Goal: Information Seeking & Learning: Find specific fact

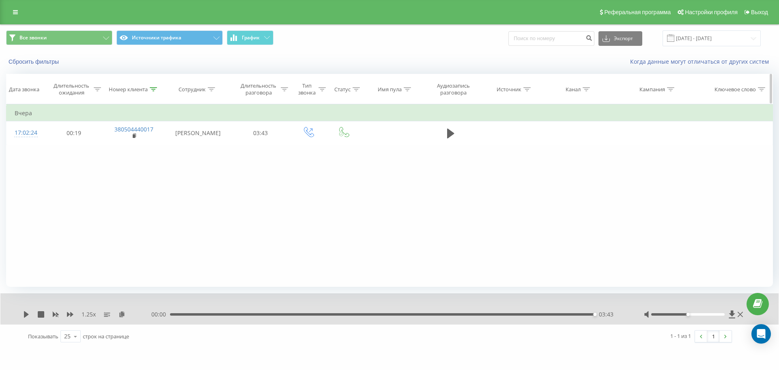
drag, startPoint x: 150, startPoint y: 88, endPoint x: 150, endPoint y: 97, distance: 8.5
click at [150, 89] on icon at bounding box center [153, 89] width 7 height 4
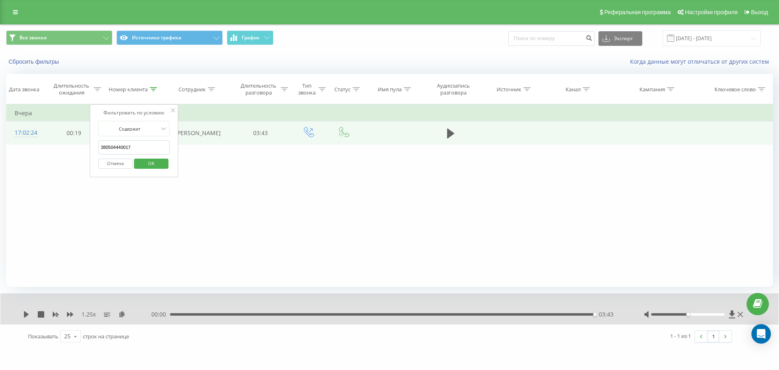
drag, startPoint x: 146, startPoint y: 143, endPoint x: 9, endPoint y: 144, distance: 137.9
click at [9, 144] on table "Фильтровать по условию Равно Отмена OK Фильтровать по условию Содержит 38050444…" at bounding box center [389, 124] width 766 height 41
paste input "98440502"
click button "OK" at bounding box center [151, 164] width 34 height 10
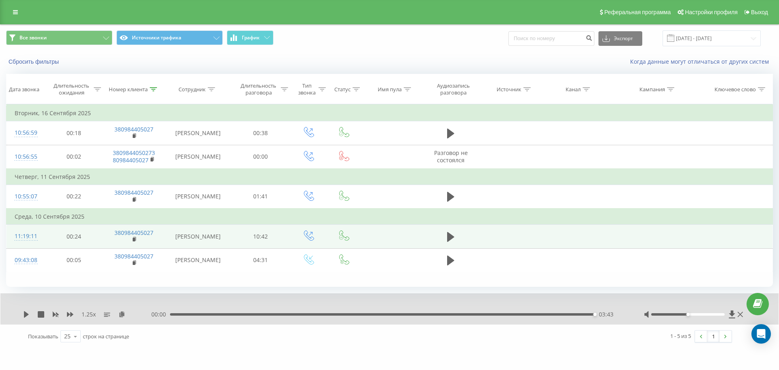
click at [443, 228] on td at bounding box center [450, 237] width 57 height 24
click at [452, 235] on icon at bounding box center [450, 237] width 7 height 10
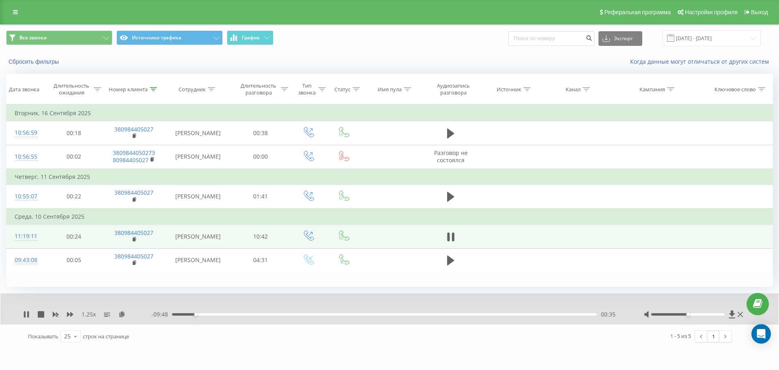
click at [122, 309] on div "1.25 x - 09:48 00:35 00:35" at bounding box center [389, 308] width 778 height 31
click at [122, 312] on icon at bounding box center [121, 314] width 7 height 6
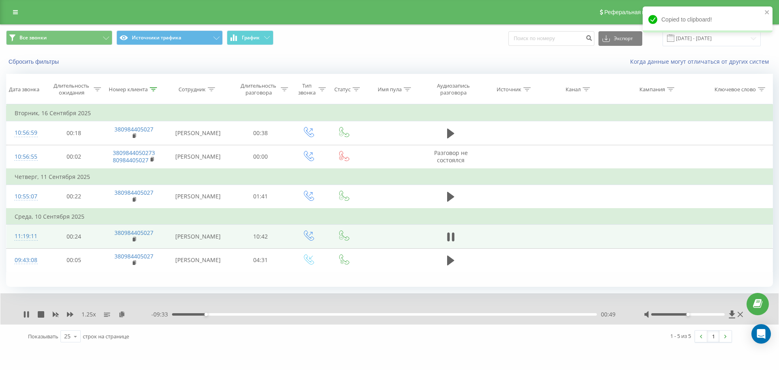
click at [71, 310] on div "1.25 x" at bounding box center [87, 314] width 128 height 8
click at [72, 316] on icon at bounding box center [70, 314] width 6 height 6
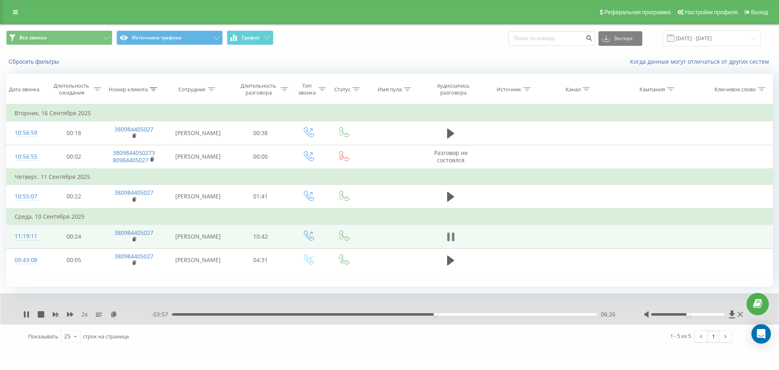
click at [447, 238] on icon at bounding box center [448, 236] width 2 height 9
click at [152, 89] on icon at bounding box center [153, 89] width 7 height 4
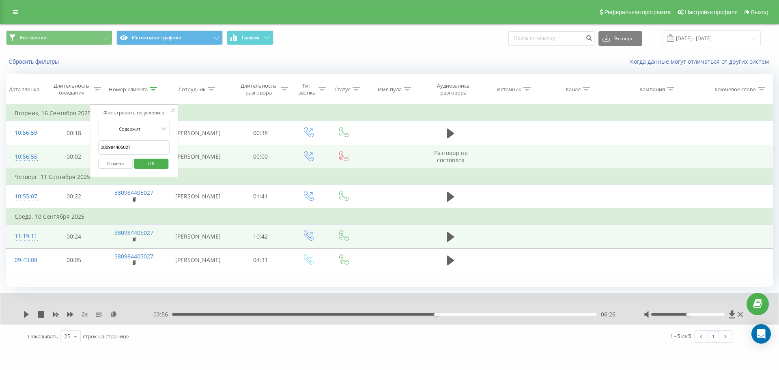
drag, startPoint x: 146, startPoint y: 146, endPoint x: 43, endPoint y: 145, distance: 102.6
click at [48, 145] on table "Фильтровать по условию Равно Отмена OK Фильтровать по условию Содержит 38098440…" at bounding box center [389, 188] width 766 height 168
paste input "67920317"
click button "OK" at bounding box center [151, 164] width 34 height 10
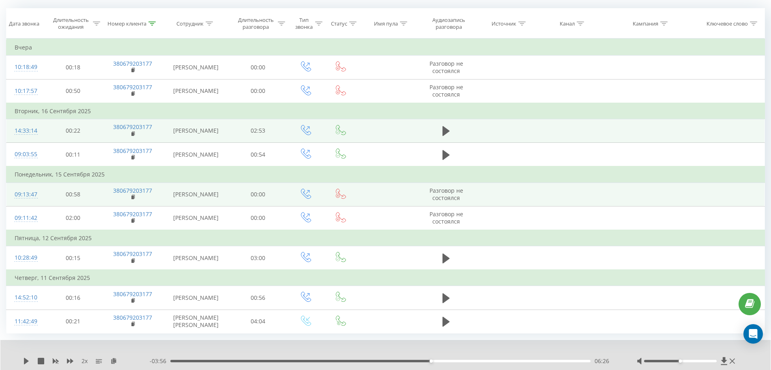
scroll to position [97, 0]
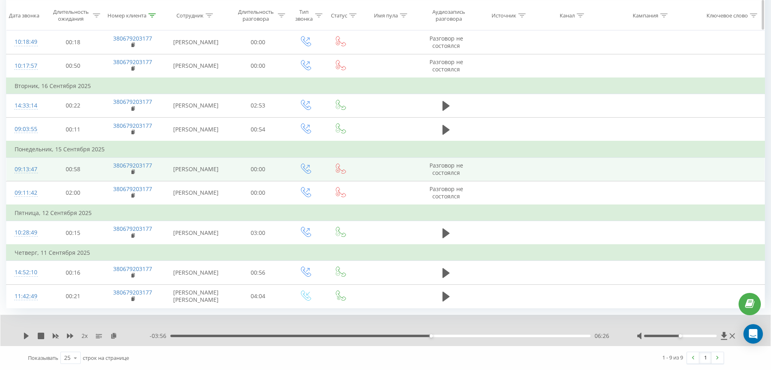
click at [151, 13] on icon at bounding box center [151, 15] width 7 height 4
drag, startPoint x: 141, startPoint y: 74, endPoint x: 17, endPoint y: 74, distance: 123.7
click at [19, 74] on table "Фильтровать по условию Равно Отмена OK Фильтровать по условию Содержит 38067920…" at bounding box center [385, 160] width 759 height 295
paste input "957451693"
click button "OK" at bounding box center [150, 95] width 34 height 10
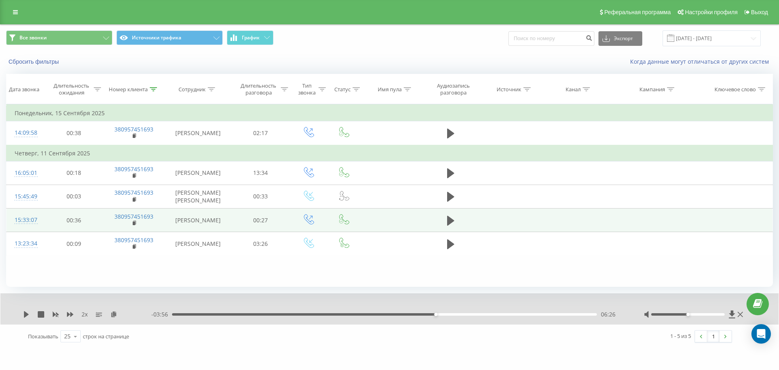
click at [450, 215] on td at bounding box center [450, 220] width 57 height 24
click at [448, 225] on icon at bounding box center [450, 220] width 7 height 10
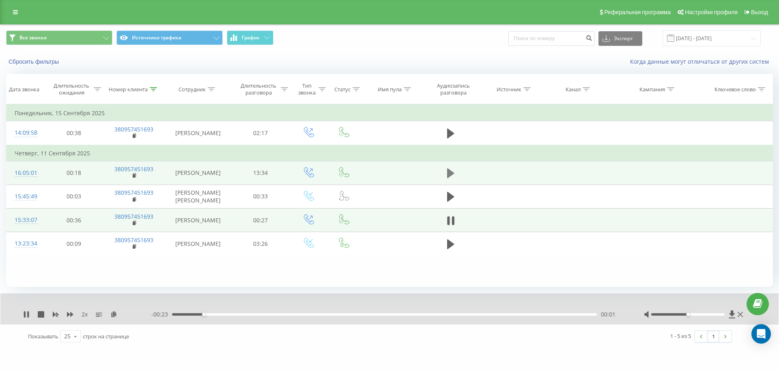
click at [450, 176] on icon at bounding box center [450, 173] width 7 height 10
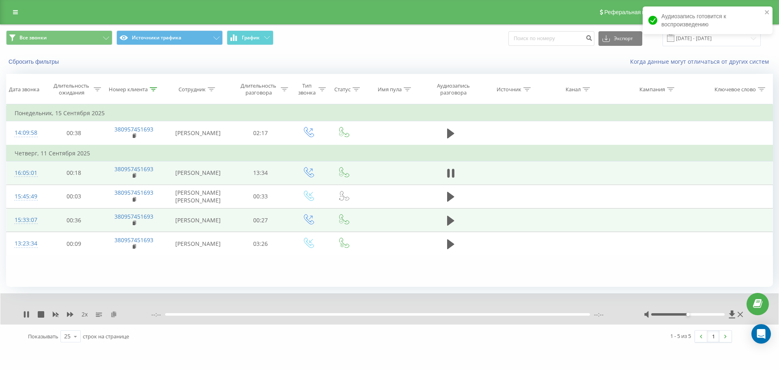
click at [114, 313] on icon at bounding box center [113, 314] width 7 height 6
click at [453, 220] on td at bounding box center [450, 220] width 57 height 24
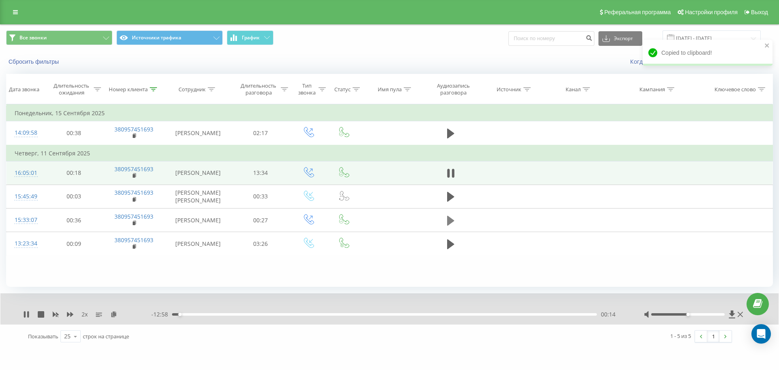
click at [452, 225] on icon at bounding box center [450, 220] width 7 height 10
click at [115, 316] on icon at bounding box center [113, 314] width 7 height 6
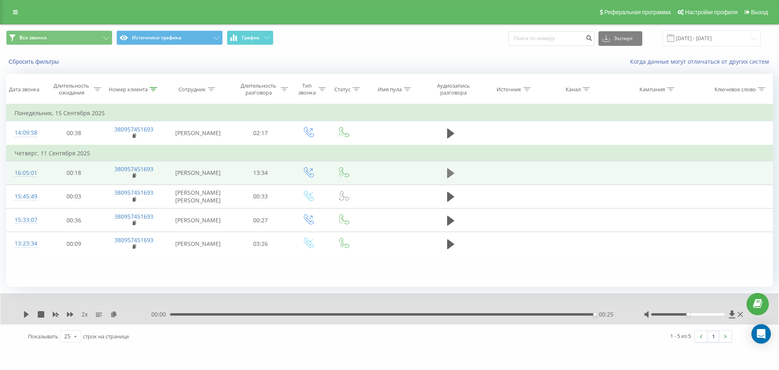
click at [451, 174] on icon at bounding box center [450, 173] width 7 height 10
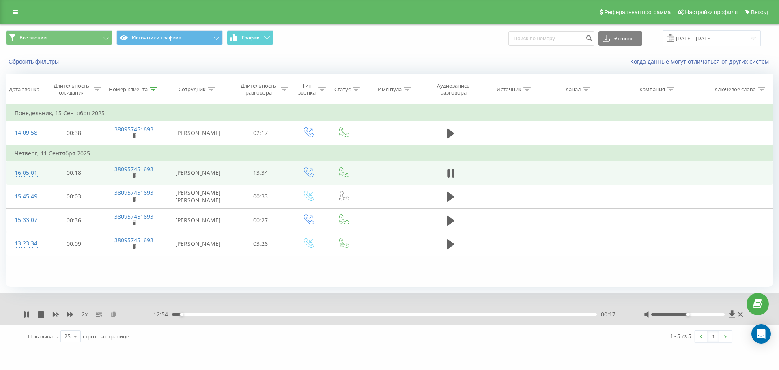
click at [112, 313] on icon at bounding box center [113, 314] width 7 height 6
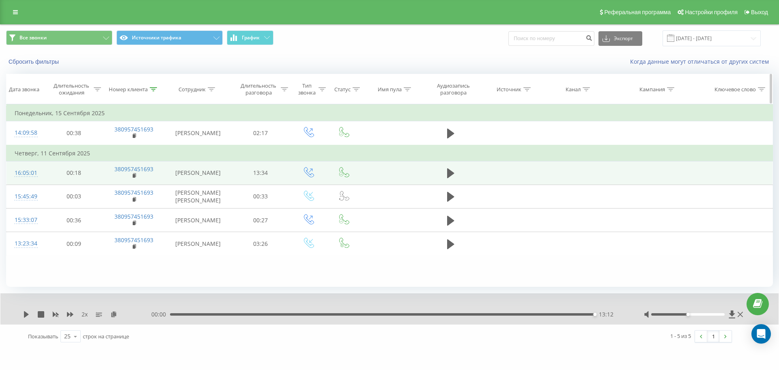
click at [155, 85] on th "Номер клиента" at bounding box center [134, 89] width 62 height 30
click at [155, 88] on icon at bounding box center [153, 89] width 7 height 4
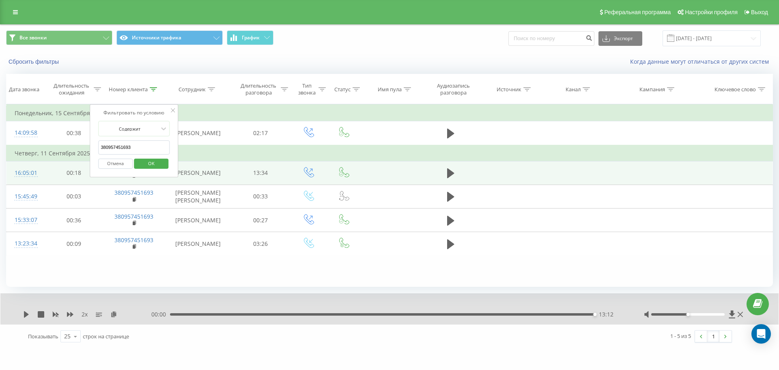
drag, startPoint x: 142, startPoint y: 149, endPoint x: 0, endPoint y: 147, distance: 141.5
click at [0, 147] on div "Все звонки Источники трафика График Экспорт .csv .xls .xlsx [DATE] - [DATE] Сбр…" at bounding box center [389, 186] width 779 height 324
paste input "633514858"
click button "OK" at bounding box center [151, 164] width 34 height 10
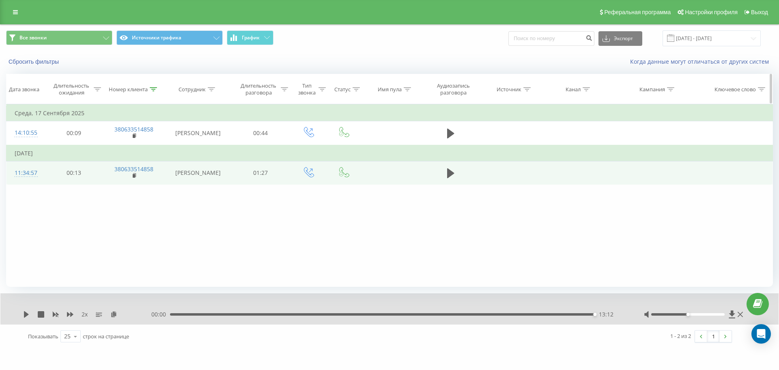
click at [154, 84] on th "Номер клиента" at bounding box center [134, 89] width 62 height 30
click at [155, 90] on icon at bounding box center [153, 89] width 7 height 4
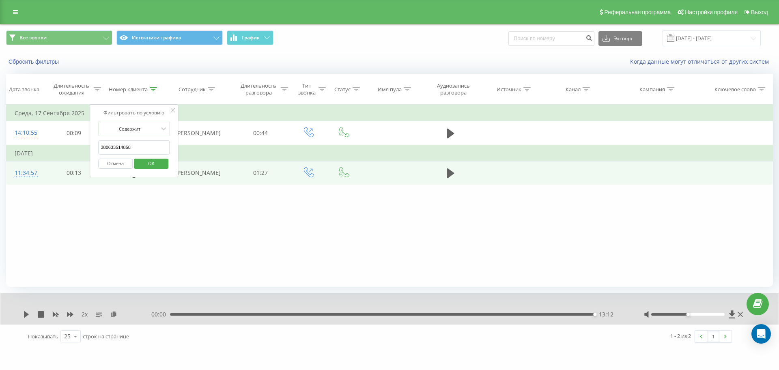
drag, startPoint x: 155, startPoint y: 143, endPoint x: 34, endPoint y: 148, distance: 121.8
click at [41, 148] on table "Фильтровать по условию Равно Отмена OK Фильтровать по условию Содержит 38063351…" at bounding box center [389, 144] width 766 height 81
paste input "978480112"
click button "OK" at bounding box center [151, 164] width 34 height 10
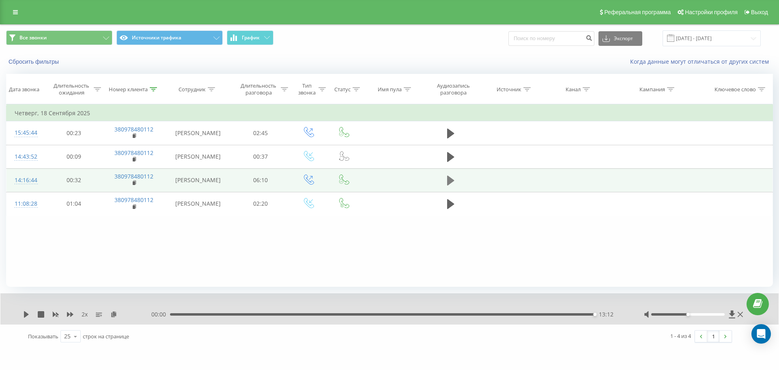
click at [450, 184] on icon at bounding box center [450, 181] width 7 height 10
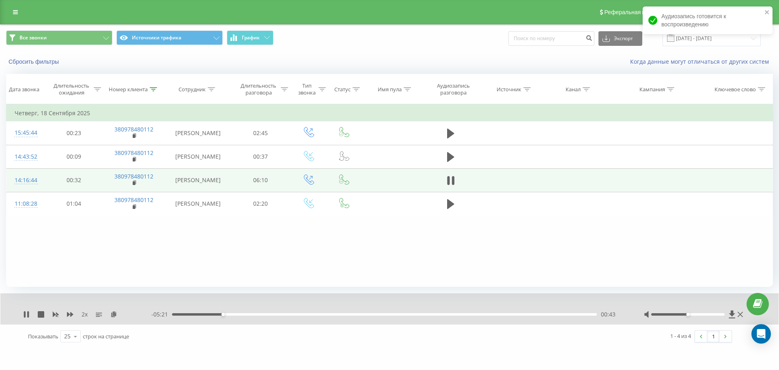
drag, startPoint x: 115, startPoint y: 314, endPoint x: 115, endPoint y: 309, distance: 5.3
click at [115, 313] on icon at bounding box center [113, 314] width 7 height 6
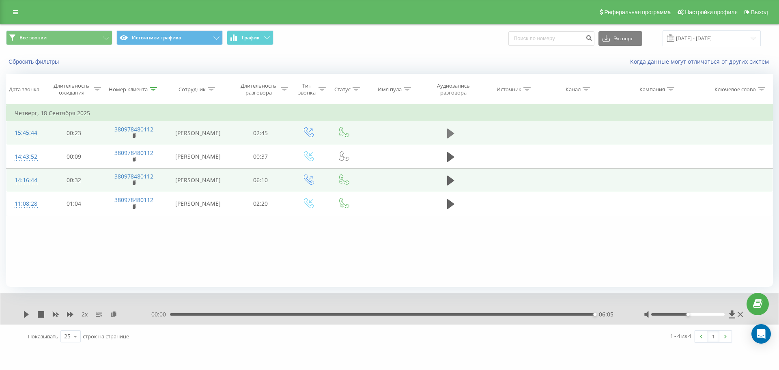
click at [452, 132] on icon at bounding box center [450, 134] width 7 height 10
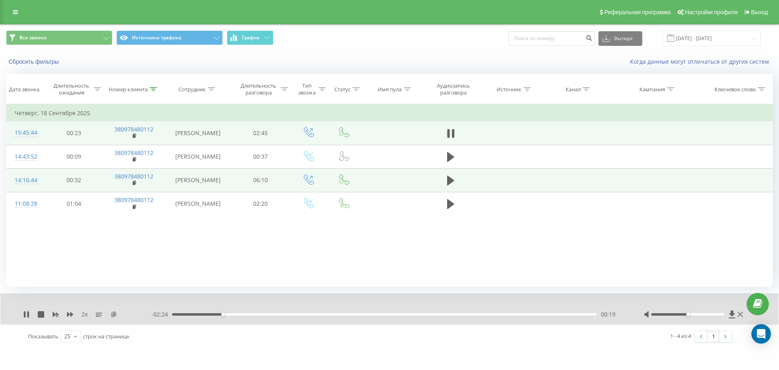
click at [114, 314] on icon at bounding box center [113, 314] width 7 height 6
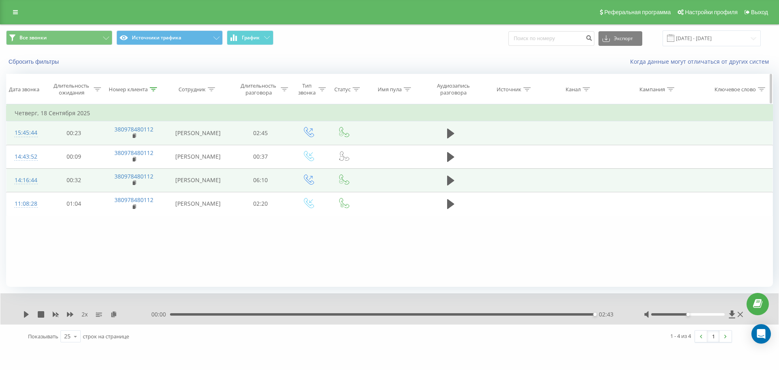
click at [154, 90] on icon at bounding box center [153, 89] width 7 height 4
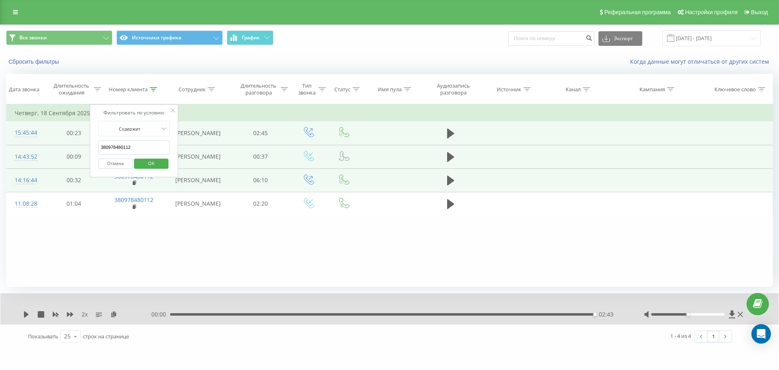
drag, startPoint x: 78, startPoint y: 150, endPoint x: 15, endPoint y: 150, distance: 63.3
click at [15, 150] on table "Фильтровать по условию Равно Отмена OK Фильтровать по условию Содержит 38097848…" at bounding box center [389, 160] width 766 height 112
paste input "660943213"
type input "380660943213"
click button "OK" at bounding box center [151, 164] width 34 height 10
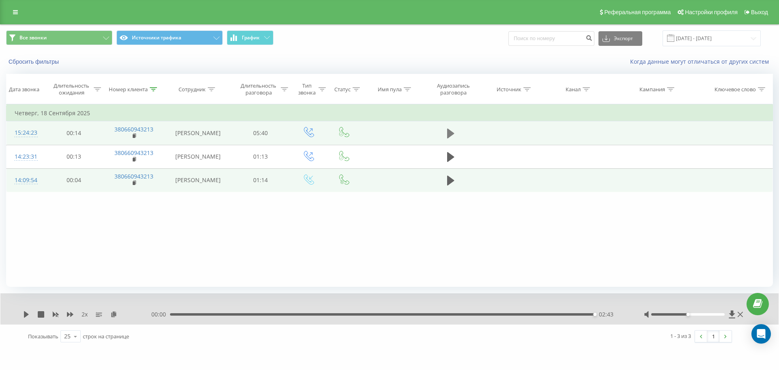
click at [449, 135] on icon at bounding box center [450, 134] width 7 height 10
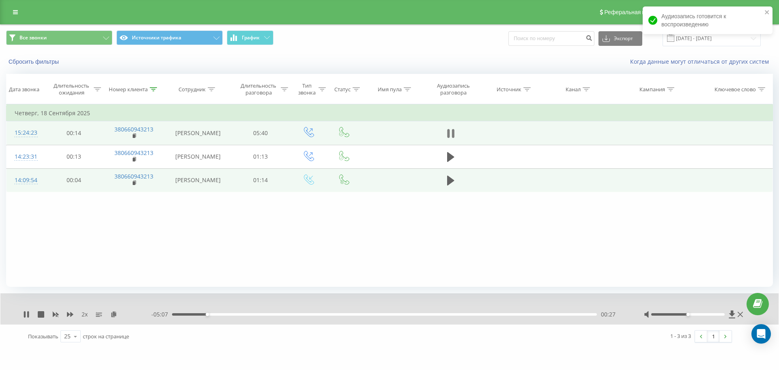
click at [451, 137] on icon at bounding box center [450, 133] width 7 height 11
